Goal: Information Seeking & Learning: Learn about a topic

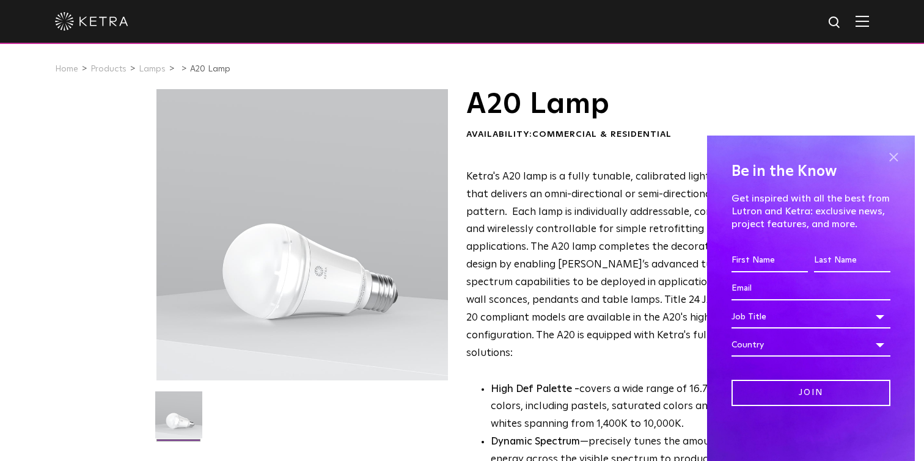
click at [894, 162] on span at bounding box center [893, 157] width 18 height 18
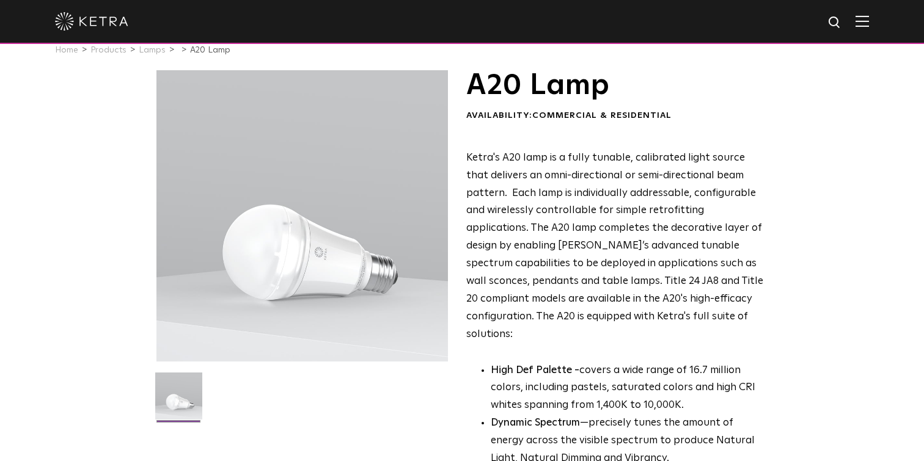
scroll to position [27, 0]
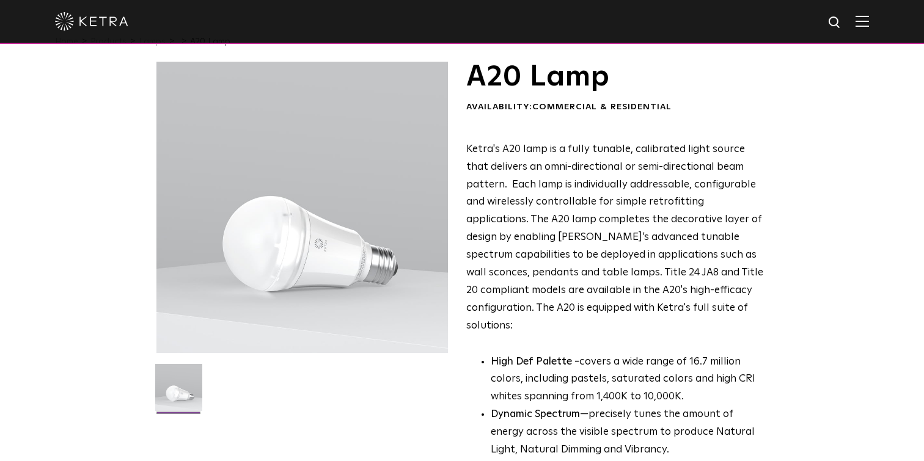
click at [841, 255] on div "A20 Lamp Availability: Commercial & Residential Ketra's A20 lamp is a fully tun…" at bounding box center [462, 396] width 924 height 668
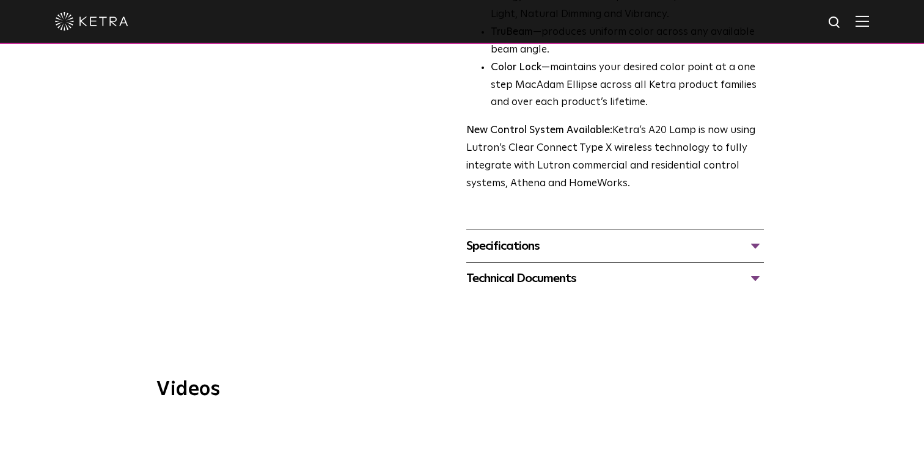
scroll to position [465, 0]
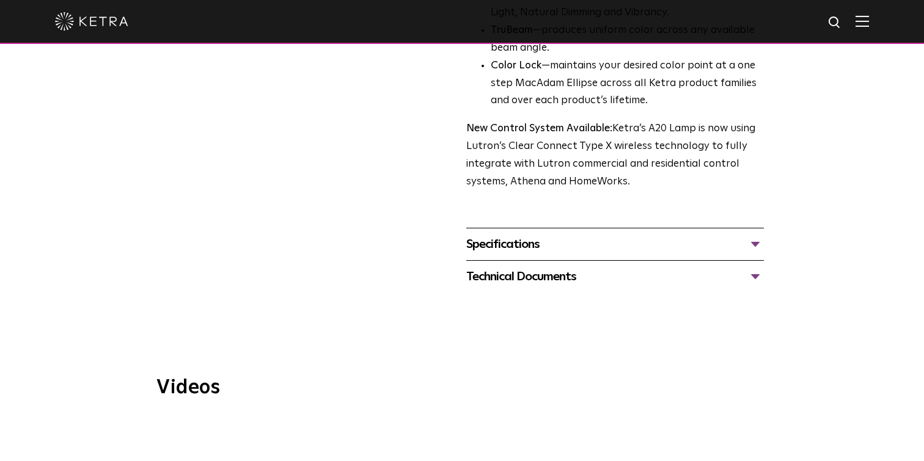
click at [750, 235] on div "Specifications" at bounding box center [615, 245] width 298 height 20
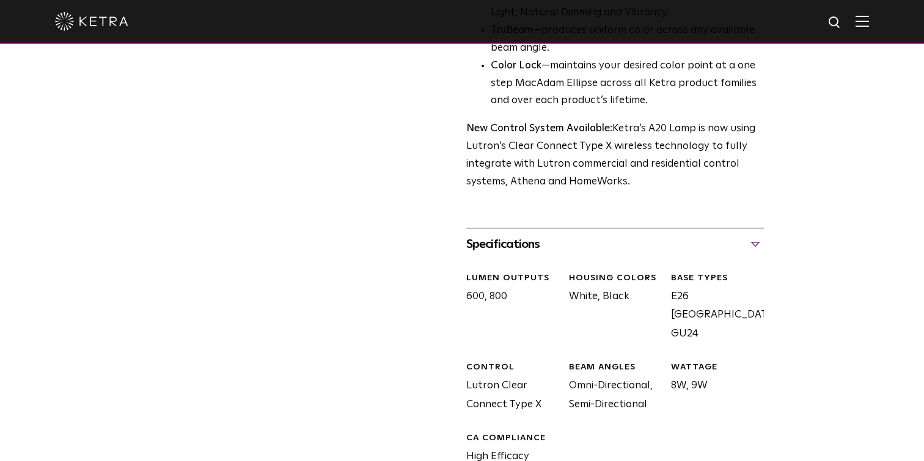
click at [863, 271] on div "A20 Lamp Availability: Commercial & Residential Ketra's A20 lamp is a fully tun…" at bounding box center [462, 95] width 924 height 943
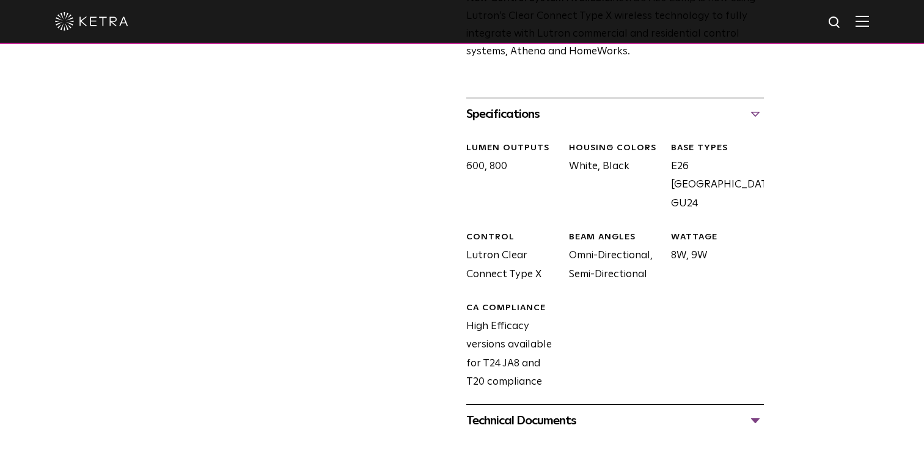
scroll to position [594, 0]
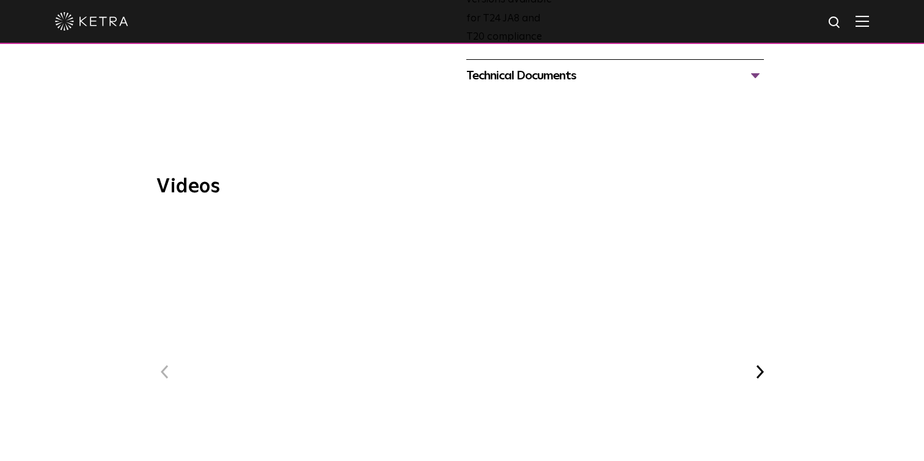
scroll to position [1004, 0]
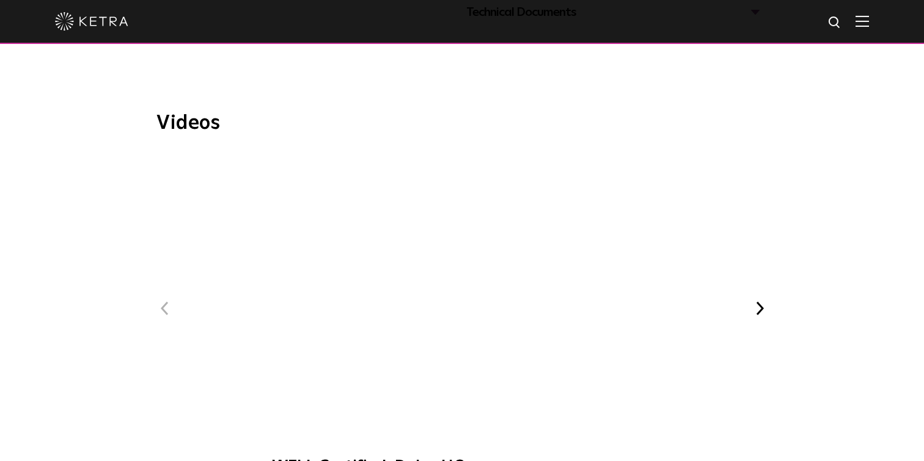
click at [461, 267] on span "WELL Certified: Delos HQ" at bounding box center [461, 320] width 411 height 337
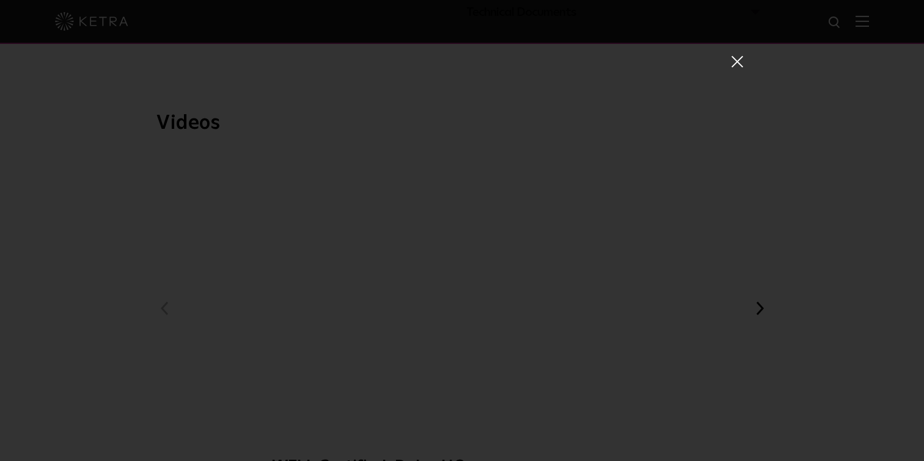
click at [738, 62] on span at bounding box center [735, 61] width 13 height 12
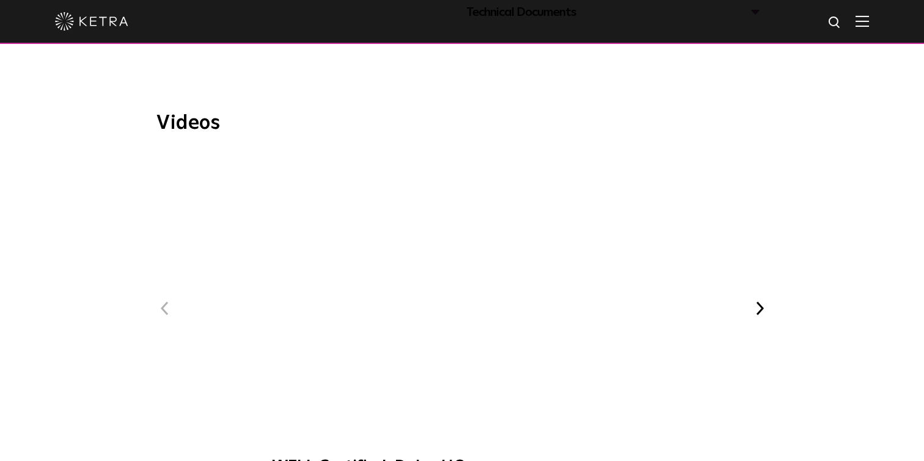
click at [823, 250] on div "Videos Previous WELL Certified: Delos HQ [PERSON_NAME] at Bodyrok Fitness Studi…" at bounding box center [462, 309] width 924 height 500
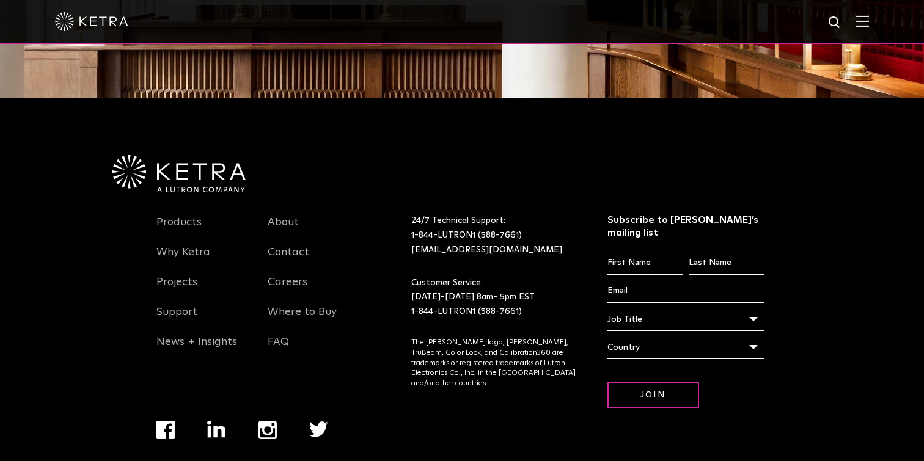
scroll to position [1850, 0]
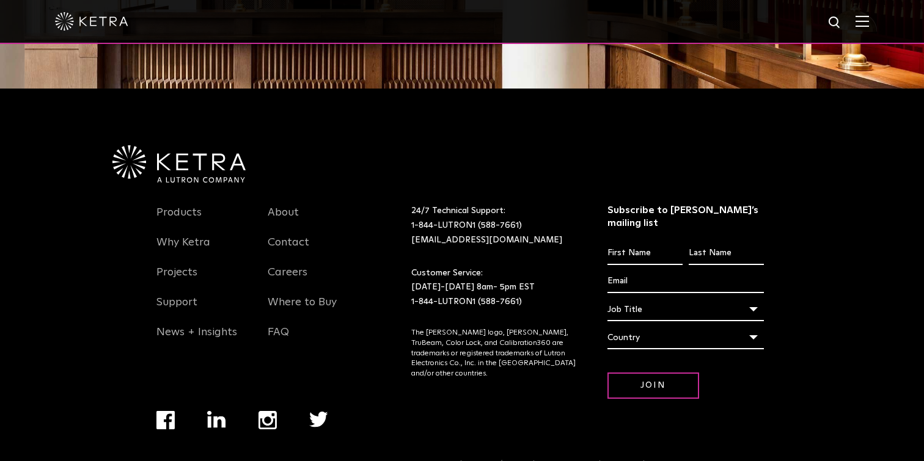
click at [266, 411] on img "Navigation Menu" at bounding box center [267, 420] width 18 height 18
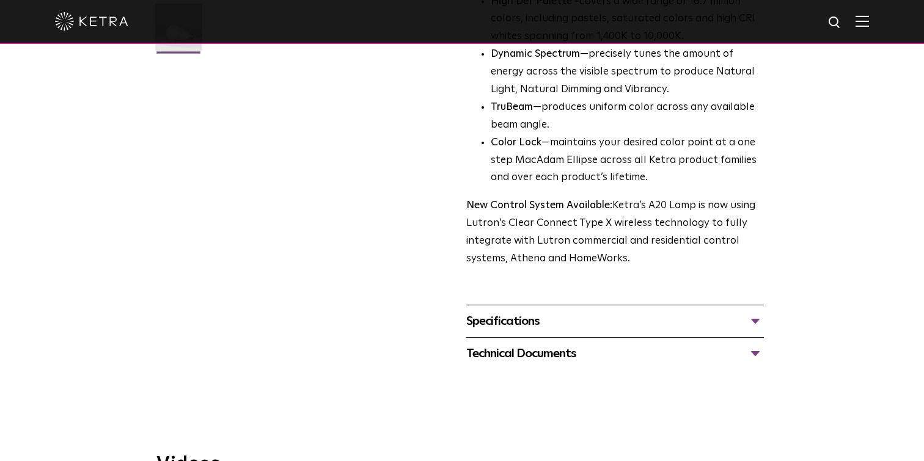
scroll to position [425, 0]
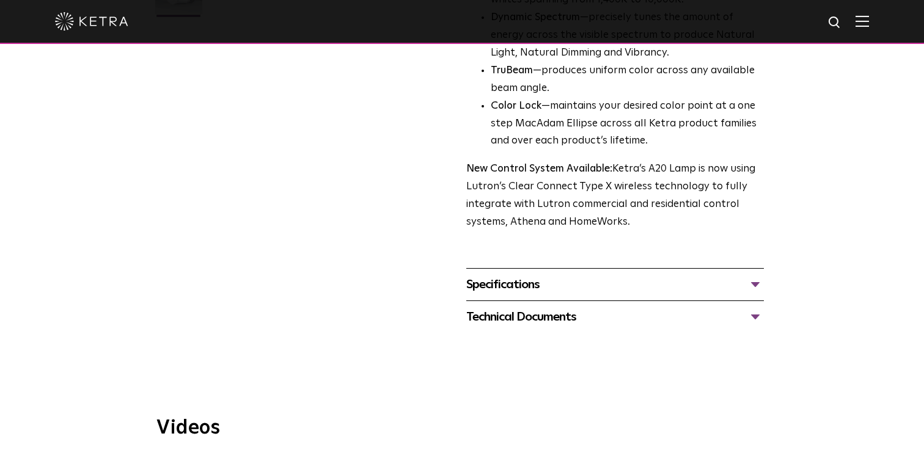
click at [626, 275] on div "Specifications" at bounding box center [615, 285] width 298 height 20
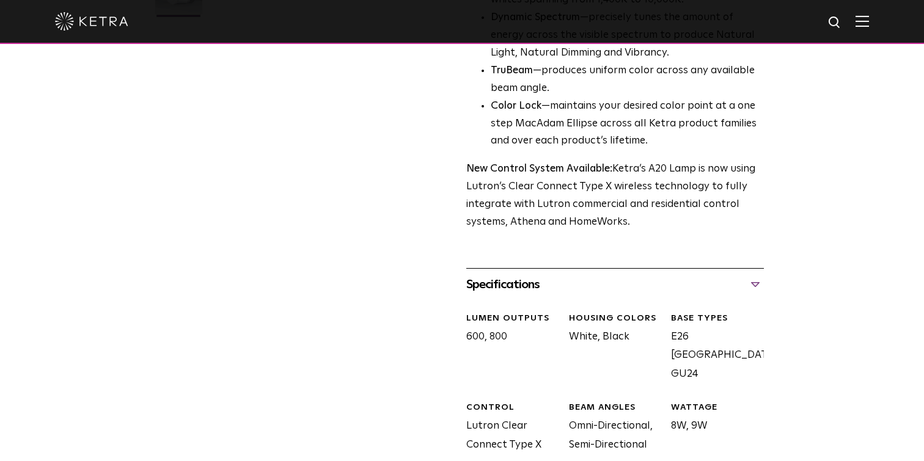
click at [847, 296] on div "A20 Lamp Availability: Commercial & Residential Ketra's A20 lamp is a fully tun…" at bounding box center [462, 136] width 924 height 943
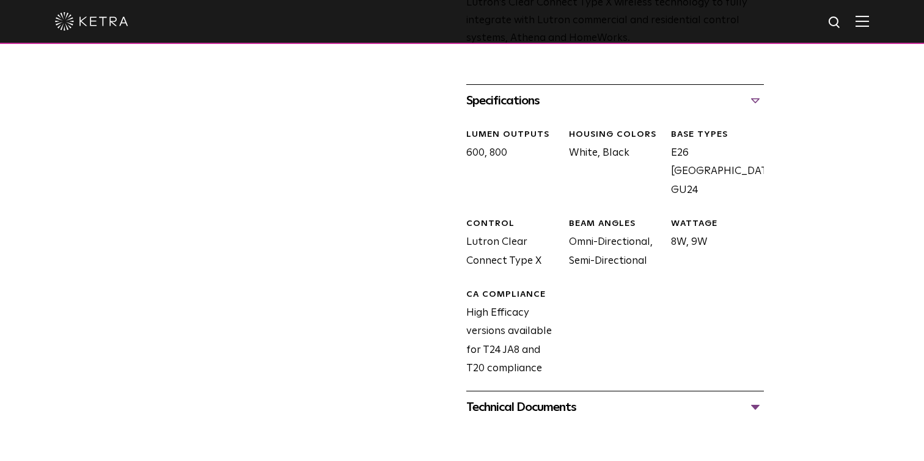
scroll to position [622, 0]
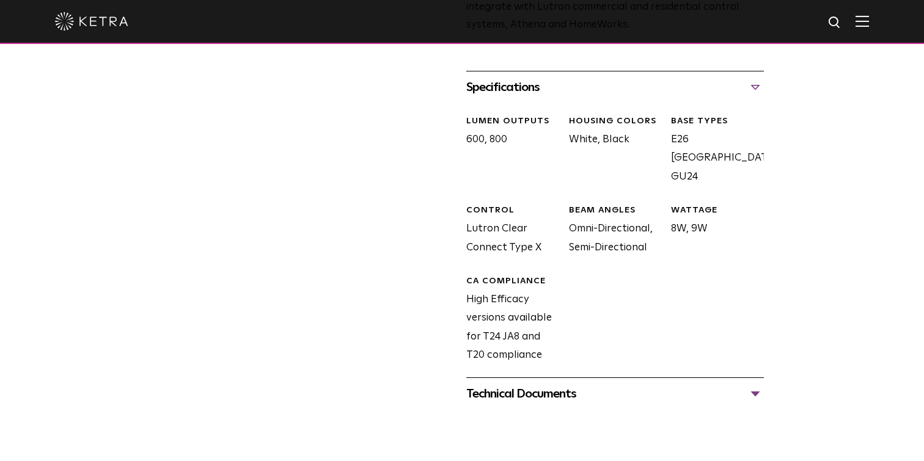
click at [737, 384] on div "Technical Documents" at bounding box center [615, 394] width 298 height 20
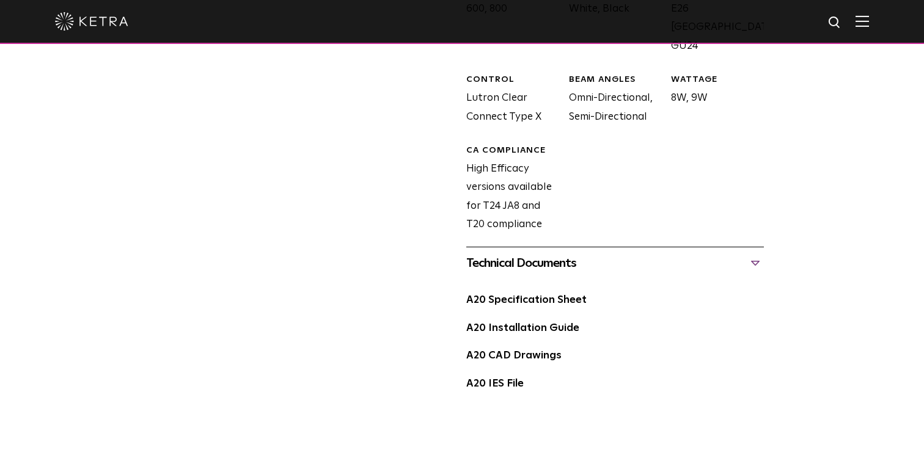
scroll to position [756, 0]
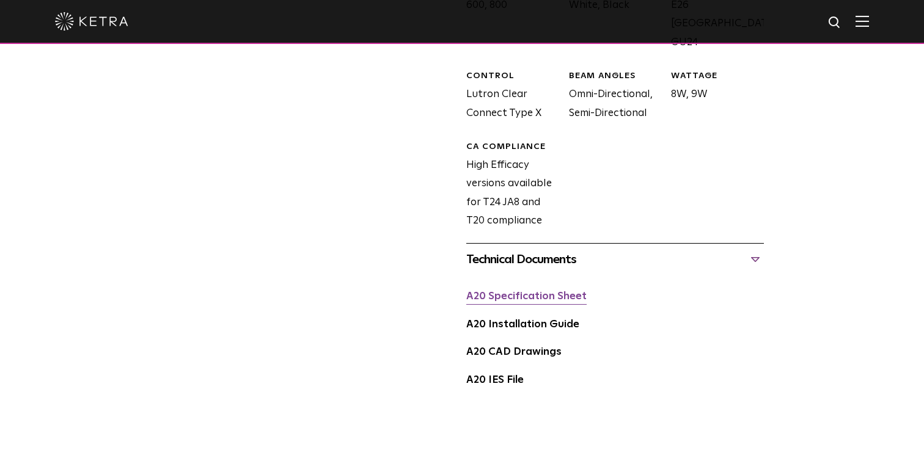
click at [554, 291] on link "A20 Specification Sheet" at bounding box center [526, 296] width 120 height 10
